Goal: Book appointment/travel/reservation

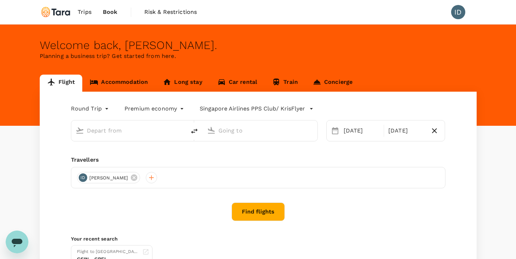
type input "Singapore, Singapore (any)"
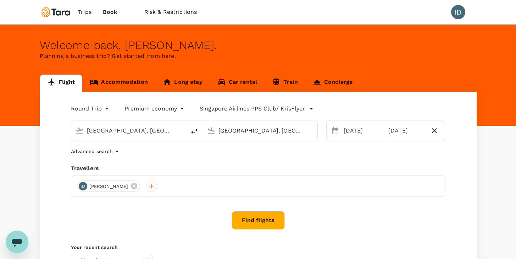
click at [228, 129] on input "Seoul, South Korea (any)" at bounding box center [261, 130] width 84 height 11
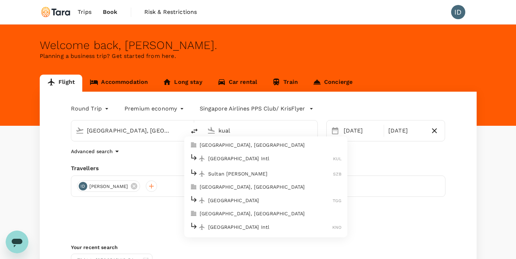
click at [230, 146] on p "Kuala Lumpur, Malaysia" at bounding box center [271, 144] width 142 height 7
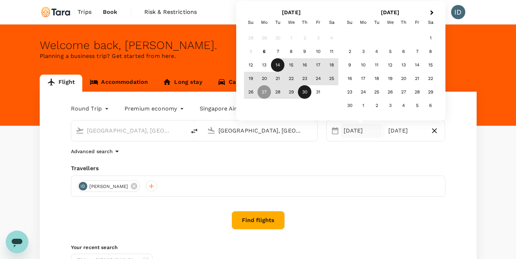
type input "Kuala Lumpur, Malaysia (any)"
click at [277, 65] on div "14" at bounding box center [277, 64] width 13 height 13
click at [317, 64] on div "17" at bounding box center [318, 64] width 13 height 13
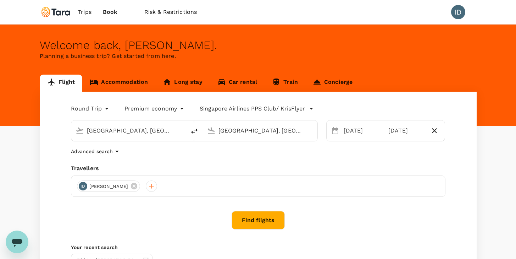
click at [182, 108] on body "Trips Book Risk & Restrictions ID Welcome back , Isabelle . Planning a business…" at bounding box center [258, 169] width 516 height 338
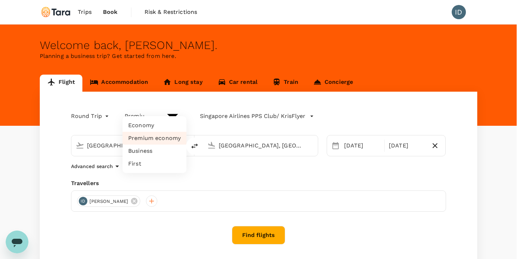
click at [147, 126] on li "Economy" at bounding box center [154, 125] width 64 height 13
type input "economy"
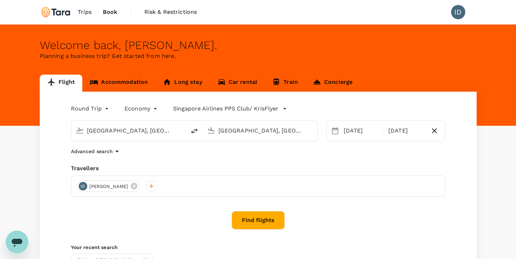
click at [261, 223] on button "Find flights" at bounding box center [258, 220] width 53 height 18
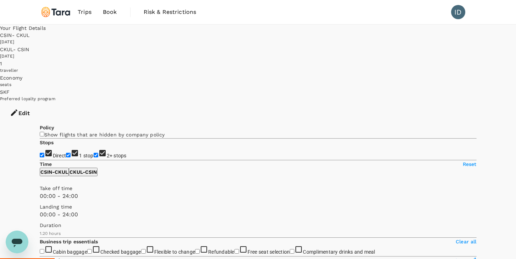
click at [66, 153] on input "1 stop" at bounding box center [68, 155] width 5 height 5
checkbox input "false"
click at [94, 153] on input "2+ stops" at bounding box center [96, 155] width 5 height 5
checkbox input "false"
type input "1200"
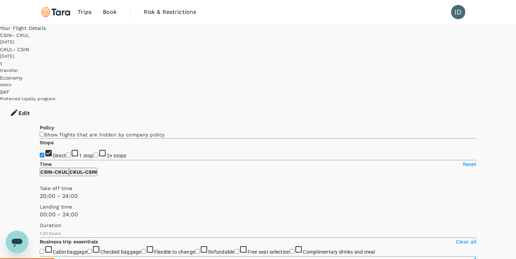
drag, startPoint x: 39, startPoint y: 210, endPoint x: 130, endPoint y: 214, distance: 91.0
click at [40, 200] on span at bounding box center [40, 200] width 0 height 0
click at [87, 12] on span "Trips" at bounding box center [85, 12] width 14 height 9
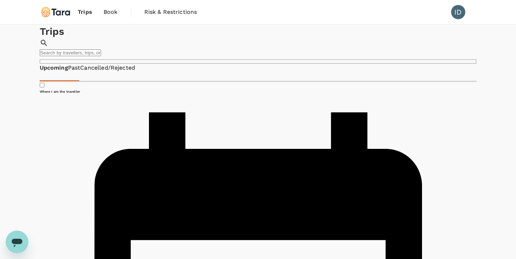
click at [111, 13] on span "Book" at bounding box center [111, 12] width 14 height 9
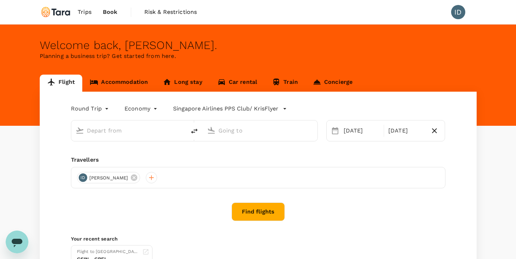
type input "Singapore, Singapore (any)"
type input "Kuala Lumpur, Malaysia (any)"
type input "Singapore, Singapore (any)"
type input "Kuala Lumpur, Malaysia (any)"
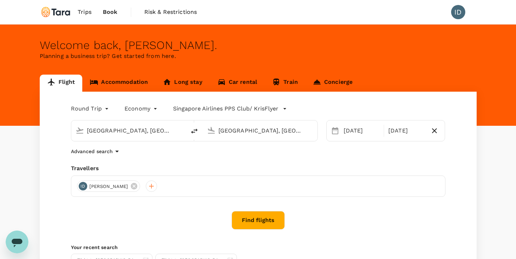
click at [124, 80] on link "Accommodation" at bounding box center [118, 83] width 73 height 17
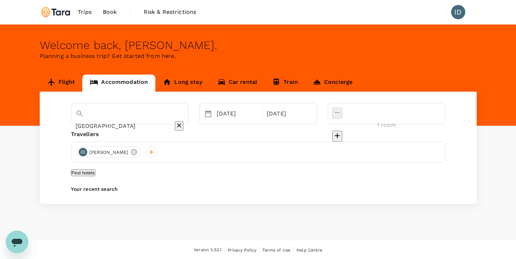
click at [117, 120] on input "Belém" at bounding box center [120, 125] width 89 height 11
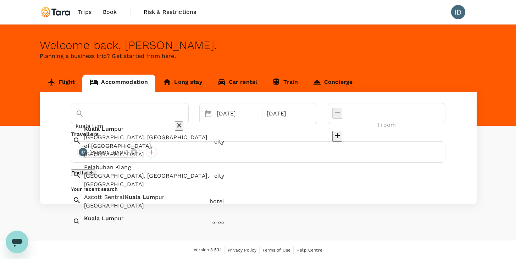
click at [99, 130] on span "Kuala" at bounding box center [92, 128] width 16 height 7
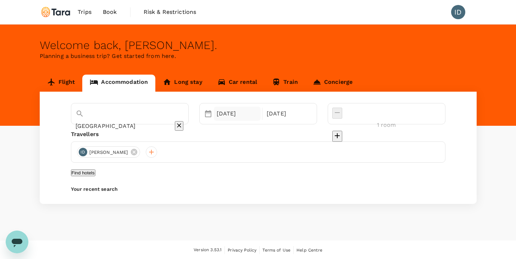
type input "[GEOGRAPHIC_DATA]"
click at [255, 114] on div "10 Nov" at bounding box center [237, 113] width 47 height 14
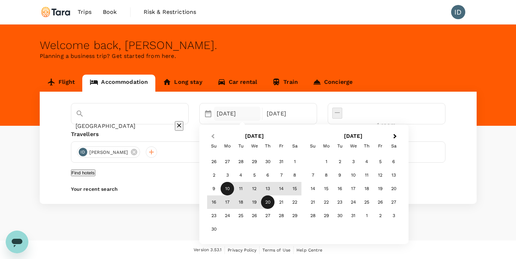
click at [218, 135] on button "Previous Month" at bounding box center [212, 136] width 11 height 11
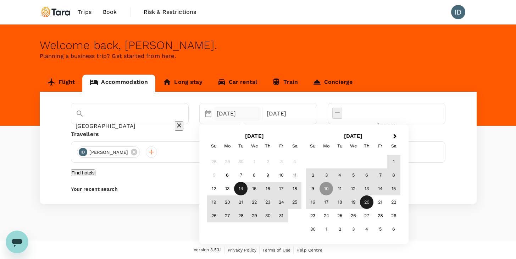
click at [248, 187] on div "14" at bounding box center [240, 188] width 13 height 13
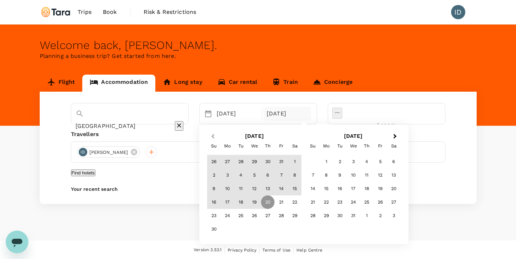
click at [213, 136] on span "Previous Month" at bounding box center [213, 136] width 0 height 8
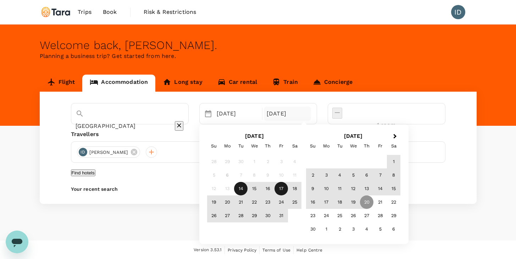
click at [288, 188] on div "17" at bounding box center [281, 188] width 13 height 13
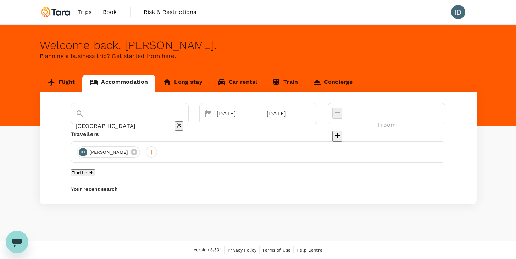
click at [95, 176] on button "Find hotels" at bounding box center [83, 172] width 24 height 7
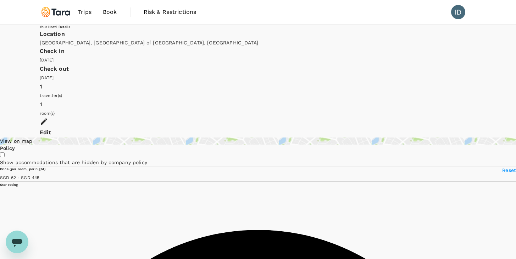
type input "445.06"
type input "23.06"
click at [86, 137] on div "View on map" at bounding box center [258, 140] width 516 height 7
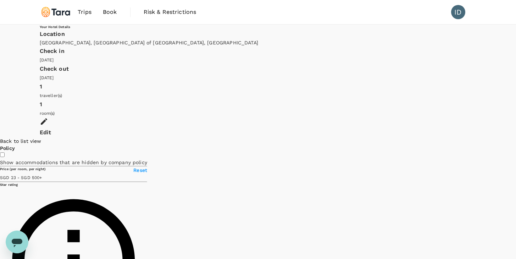
type input "499.35"
type input "14.35"
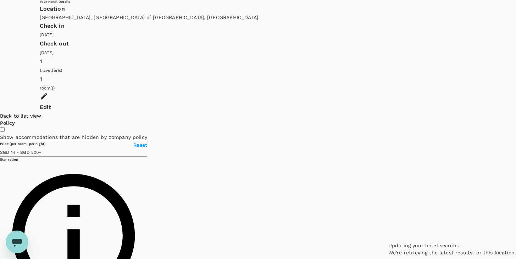
scroll to position [29, 0]
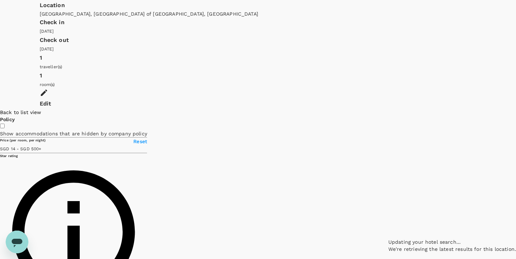
type input "499.08"
type input "12.08"
click at [516, 109] on div at bounding box center [516, 109] width 0 height 0
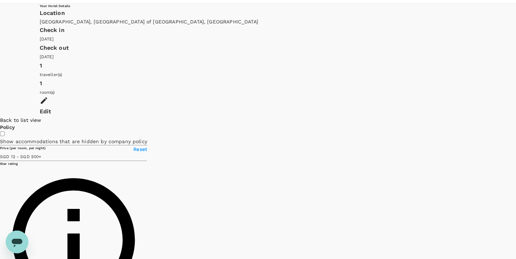
scroll to position [22, 0]
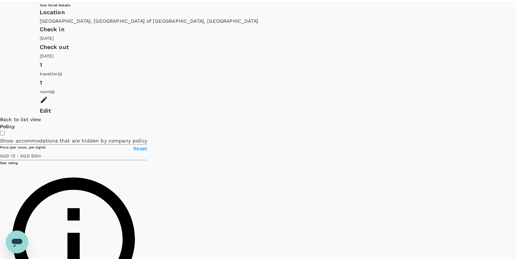
click at [516, 116] on div at bounding box center [516, 116] width 0 height 0
drag, startPoint x: 313, startPoint y: 146, endPoint x: 312, endPoint y: 116, distance: 30.2
click at [389, 116] on div at bounding box center [453, 116] width 128 height 0
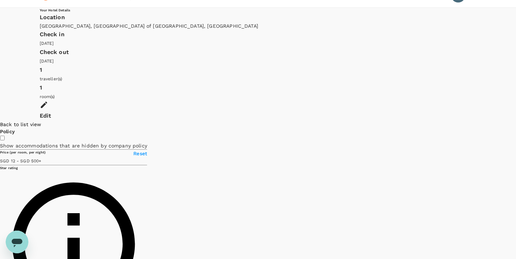
scroll to position [16, 0]
drag, startPoint x: 366, startPoint y: 141, endPoint x: 349, endPoint y: 102, distance: 42.6
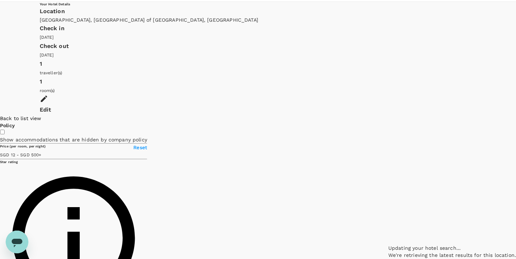
scroll to position [29, 0]
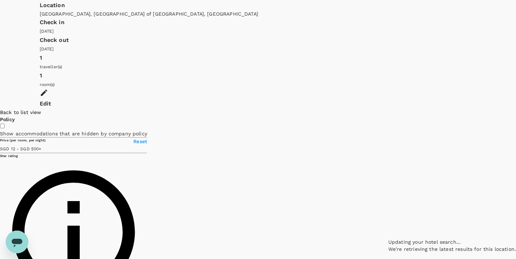
drag, startPoint x: 298, startPoint y: 135, endPoint x: 359, endPoint y: 97, distance: 72.2
click at [389, 109] on div at bounding box center [453, 109] width 128 height 0
drag, startPoint x: 382, startPoint y: 84, endPoint x: 368, endPoint y: 104, distance: 23.9
click at [516, 109] on div at bounding box center [516, 109] width 0 height 0
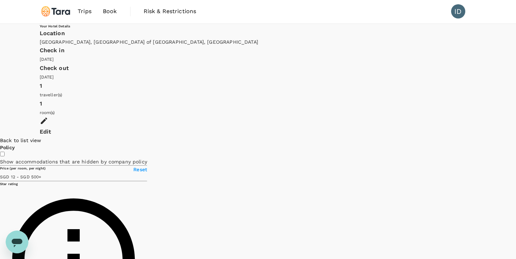
scroll to position [1, 0]
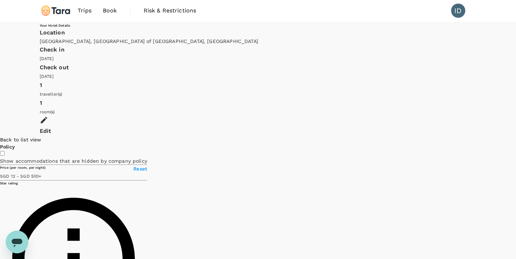
click at [389, 136] on div at bounding box center [453, 136] width 128 height 0
drag, startPoint x: 374, startPoint y: 110, endPoint x: 335, endPoint y: 167, distance: 69.5
click at [389, 136] on div at bounding box center [453, 136] width 128 height 0
drag, startPoint x: 353, startPoint y: 130, endPoint x: 385, endPoint y: 97, distance: 46.2
click at [389, 136] on div at bounding box center [453, 136] width 128 height 0
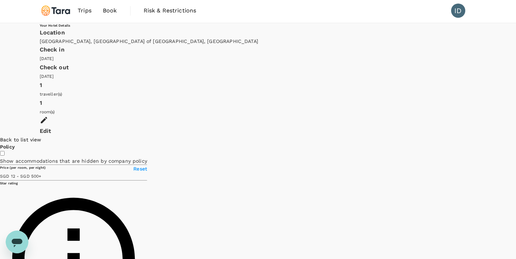
drag, startPoint x: 288, startPoint y: 116, endPoint x: 494, endPoint y: 120, distance: 205.6
drag, startPoint x: 297, startPoint y: 152, endPoint x: 386, endPoint y: 176, distance: 92.7
click at [389, 136] on div at bounding box center [453, 136] width 128 height 0
drag, startPoint x: 387, startPoint y: 130, endPoint x: 282, endPoint y: 117, distance: 105.4
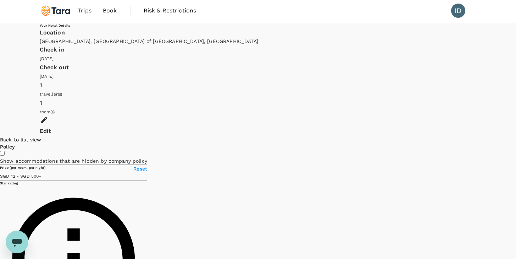
click at [516, 136] on div at bounding box center [516, 136] width 0 height 0
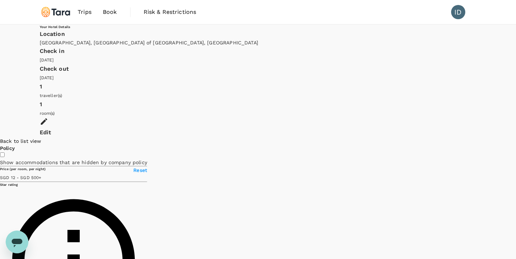
scroll to position [0, 0]
drag, startPoint x: 405, startPoint y: 105, endPoint x: 362, endPoint y: 155, distance: 66.2
click at [516, 137] on div at bounding box center [516, 137] width 0 height 0
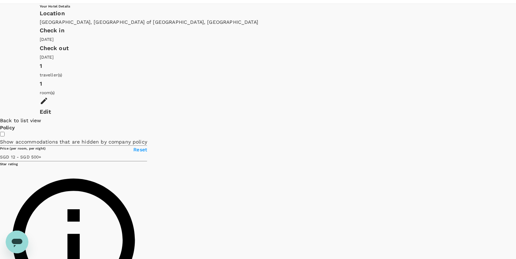
scroll to position [29, 0]
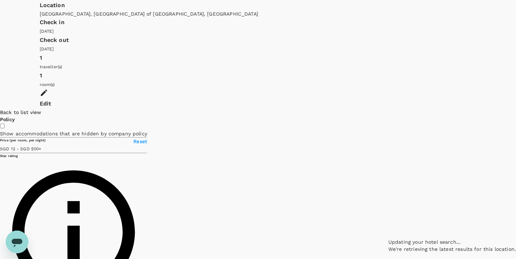
drag, startPoint x: 440, startPoint y: 119, endPoint x: 387, endPoint y: 160, distance: 67.2
click at [513, 149] on icon at bounding box center [515, 145] width 5 height 7
drag, startPoint x: 425, startPoint y: 99, endPoint x: 349, endPoint y: 154, distance: 93.5
click at [516, 109] on div at bounding box center [516, 109] width 0 height 0
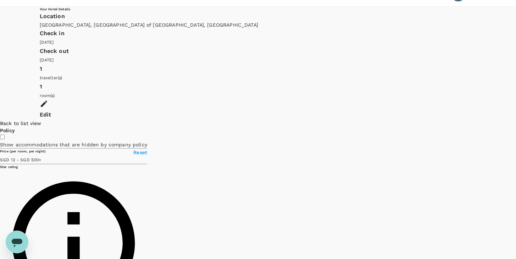
scroll to position [18, 0]
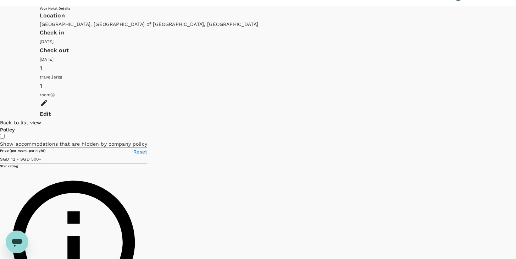
drag, startPoint x: 407, startPoint y: 113, endPoint x: 408, endPoint y: 140, distance: 27.3
click at [516, 119] on div at bounding box center [516, 119] width 0 height 0
drag, startPoint x: 374, startPoint y: 143, endPoint x: 164, endPoint y: 75, distance: 221.1
drag, startPoint x: 298, startPoint y: 80, endPoint x: 275, endPoint y: 116, distance: 42.6
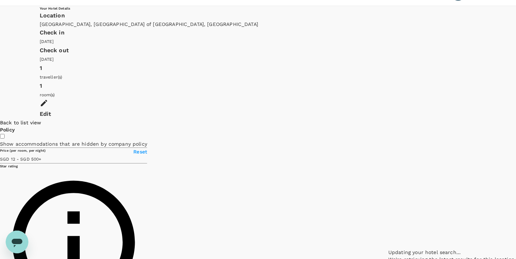
click at [389, 119] on div at bounding box center [453, 119] width 128 height 0
type input "499.08"
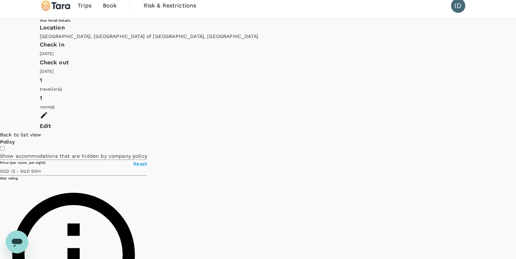
scroll to position [0, 0]
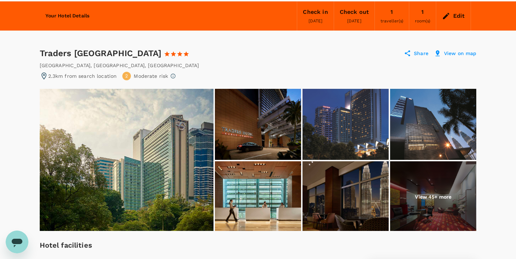
scroll to position [17, 0]
